Goal: Navigation & Orientation: Understand site structure

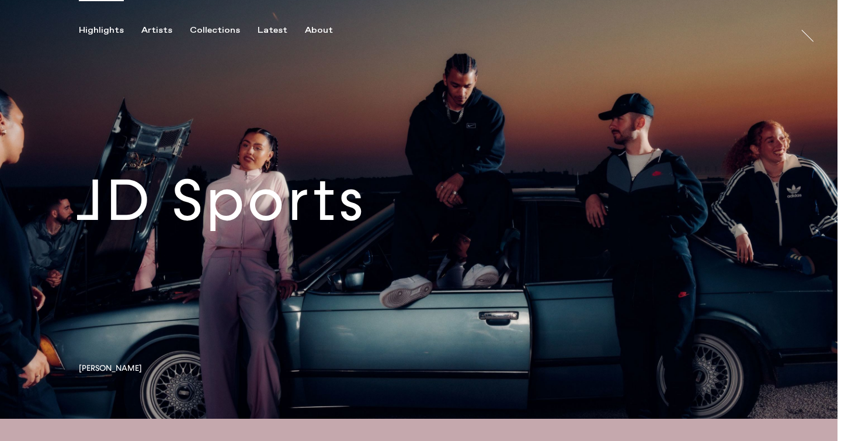
click at [289, 216] on link at bounding box center [419, 209] width 838 height 418
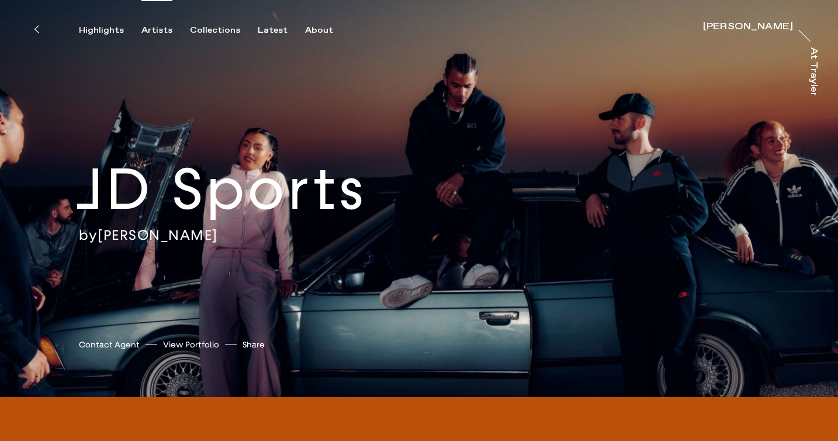
click at [151, 29] on div "Artists" at bounding box center [156, 30] width 31 height 11
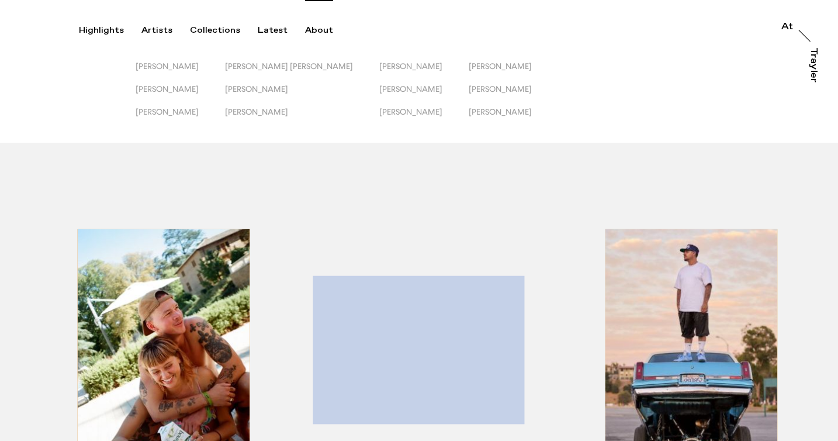
click at [309, 29] on div "About" at bounding box center [319, 30] width 28 height 11
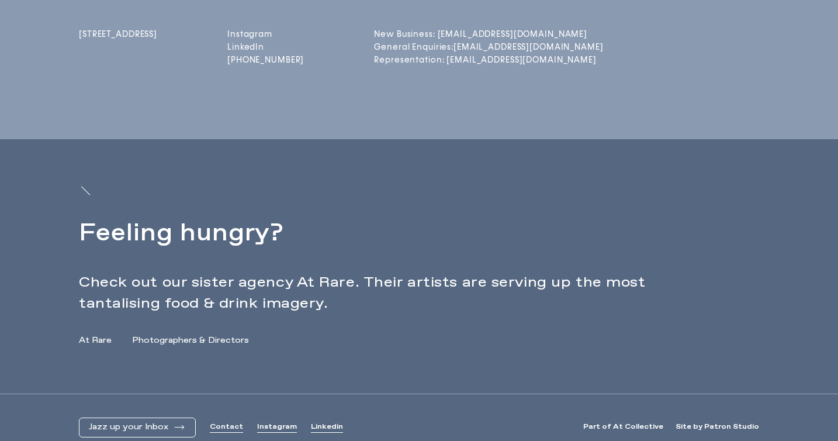
scroll to position [417, 0]
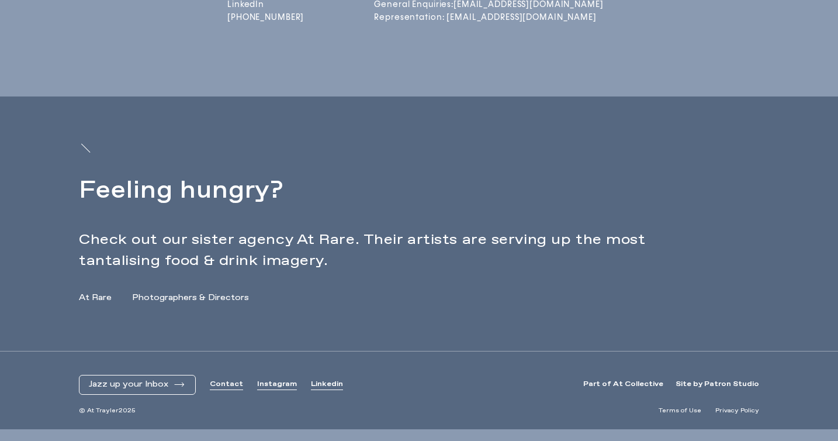
click at [271, 383] on link "Instagram" at bounding box center [277, 384] width 40 height 10
